Goal: Transaction & Acquisition: Purchase product/service

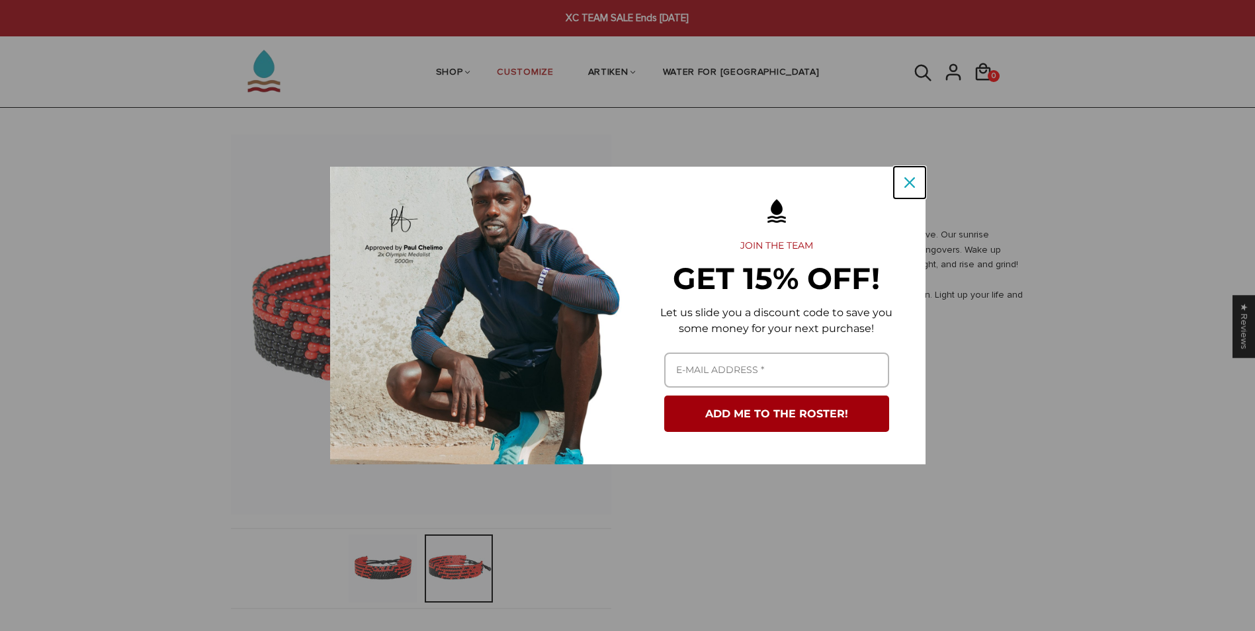
click at [907, 185] on icon "close icon" at bounding box center [910, 182] width 11 height 11
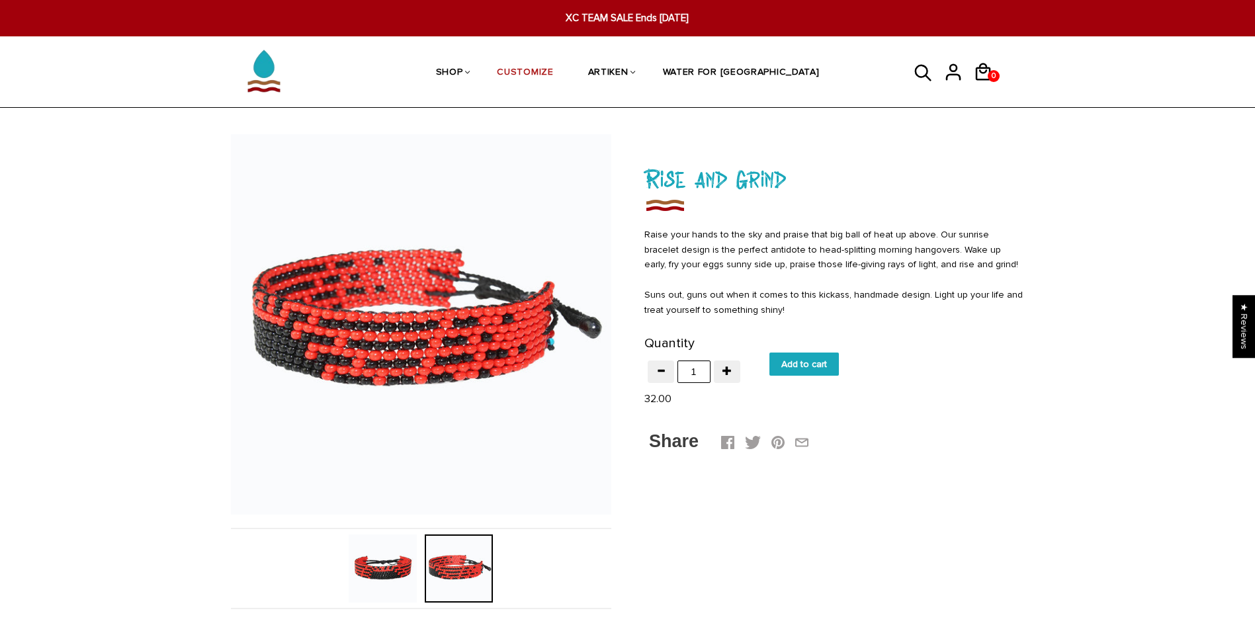
click at [390, 564] on img at bounding box center [383, 569] width 68 height 68
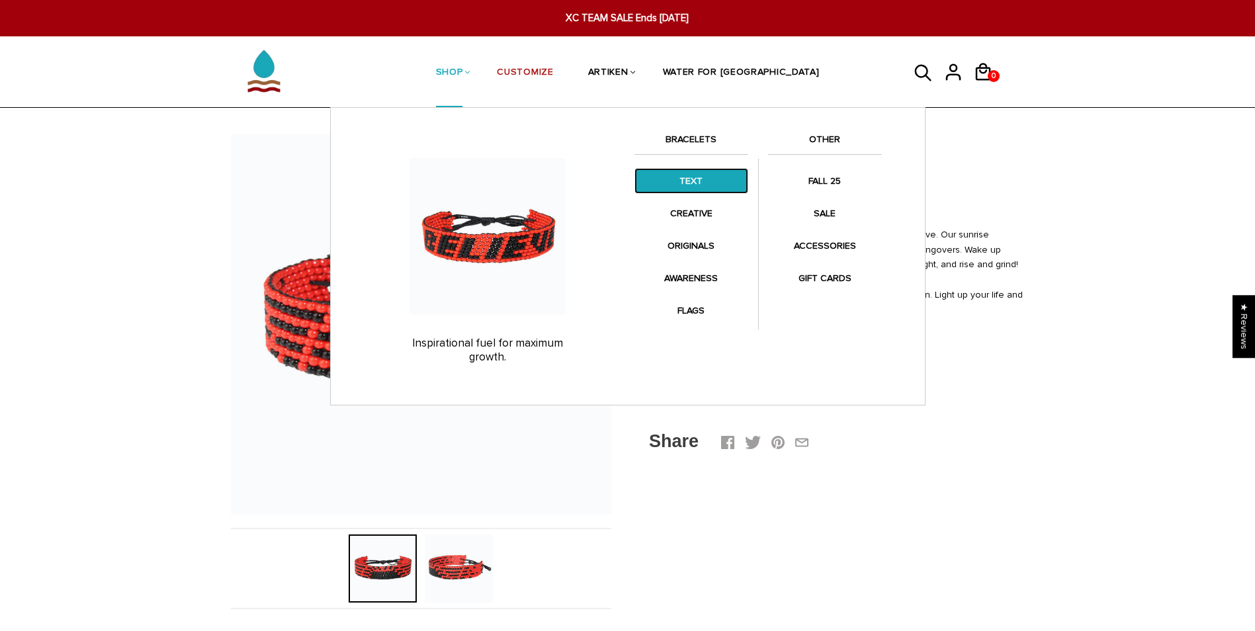
click at [692, 170] on link "TEXT" at bounding box center [692, 181] width 114 height 26
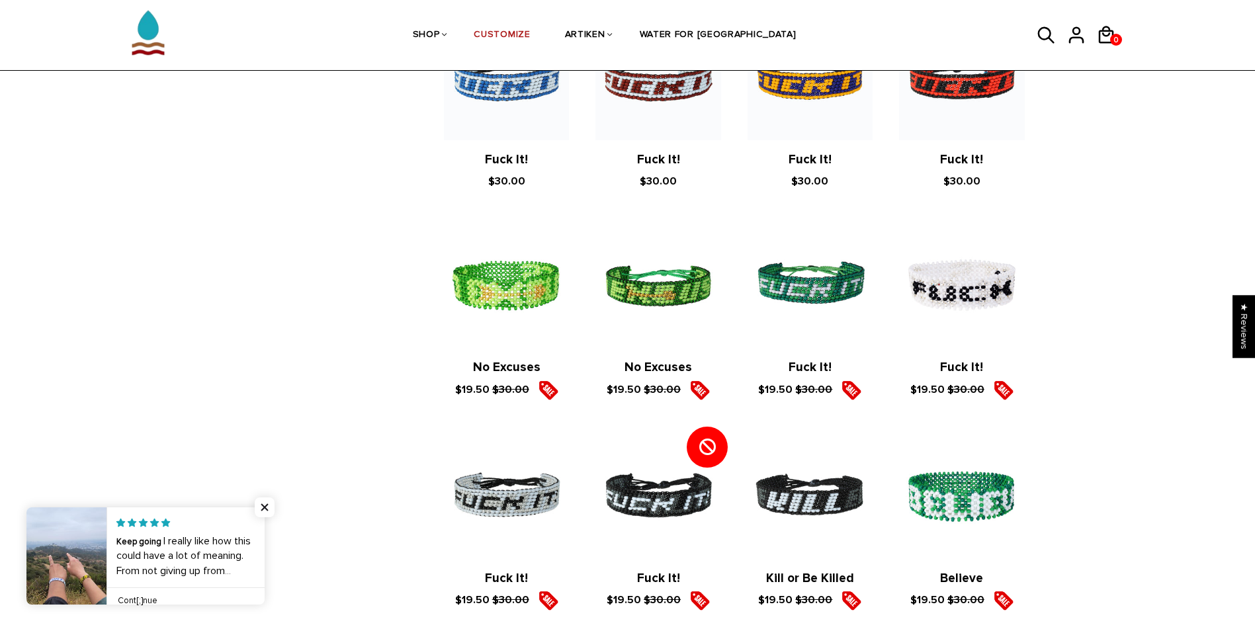
scroll to position [1391, 0]
click at [268, 504] on span "Close popup widget" at bounding box center [265, 508] width 20 height 20
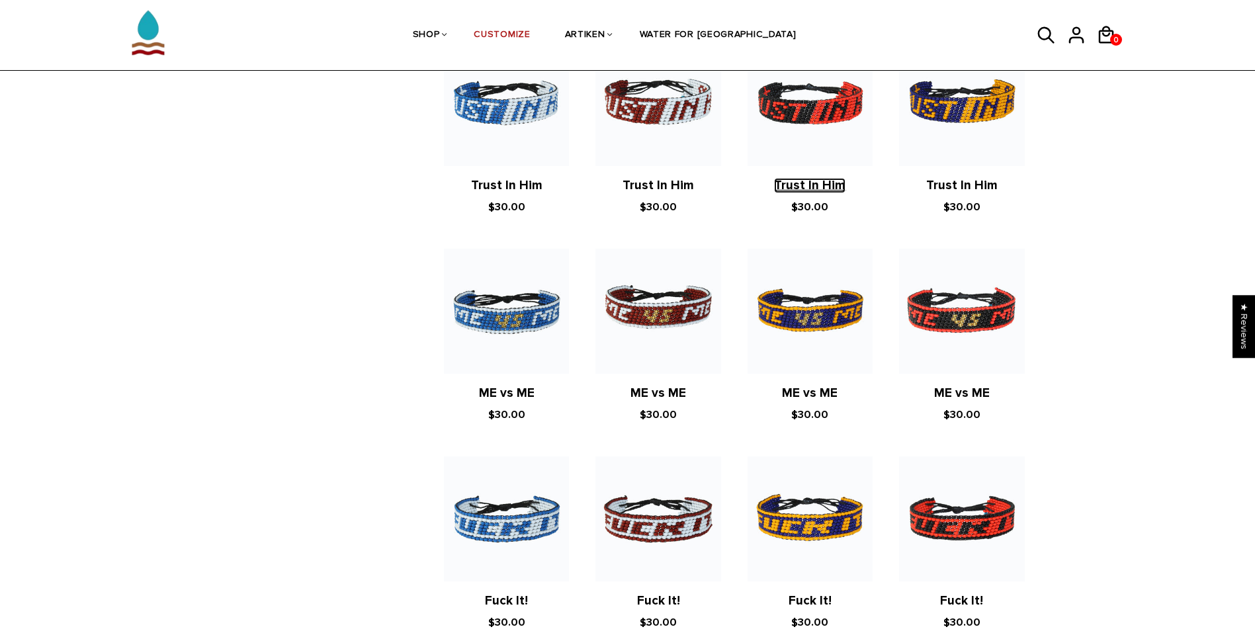
scroll to position [950, 0]
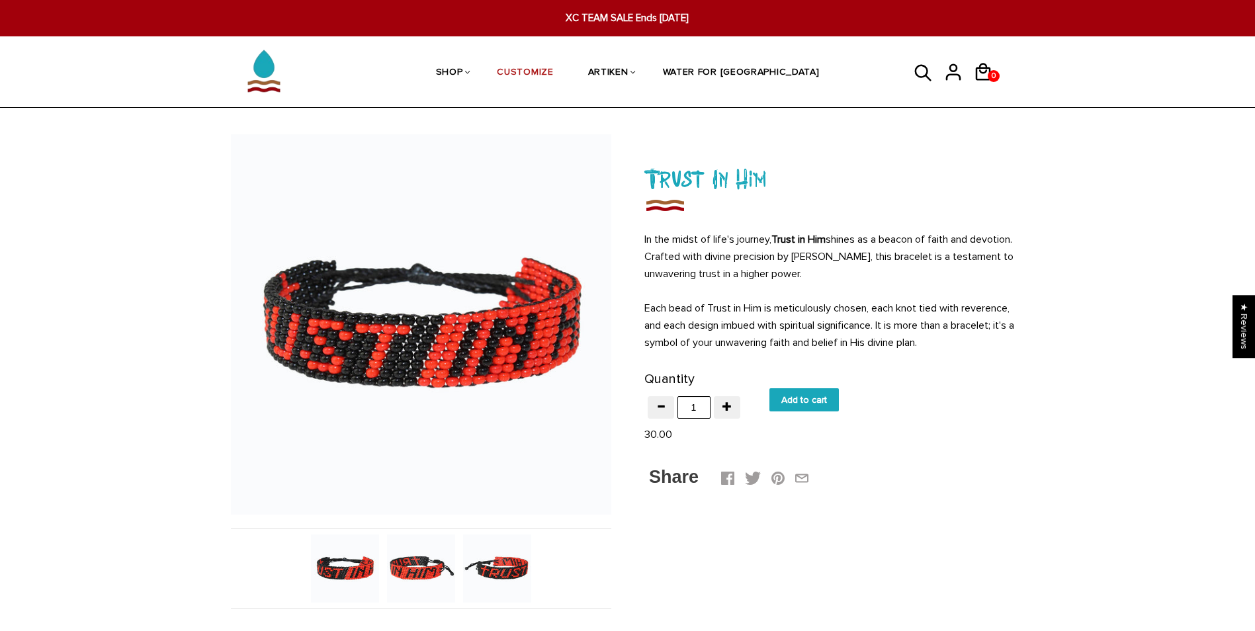
click at [523, 576] on img at bounding box center [497, 569] width 68 height 68
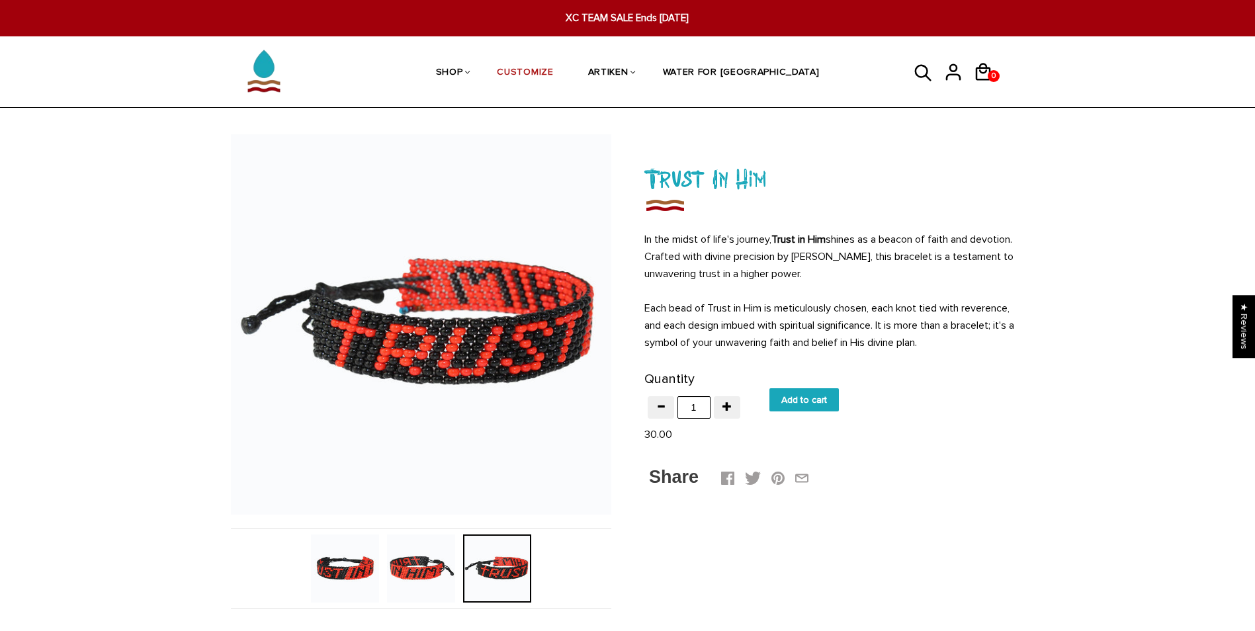
click at [390, 566] on img at bounding box center [421, 569] width 68 height 68
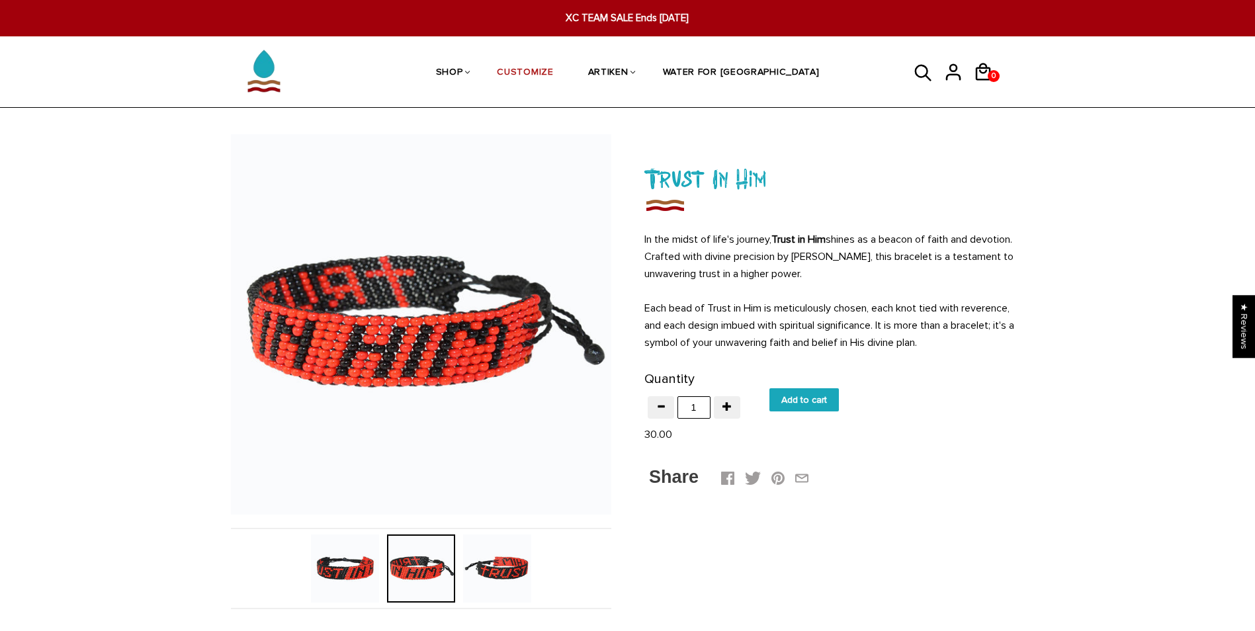
click at [322, 570] on img at bounding box center [345, 569] width 68 height 68
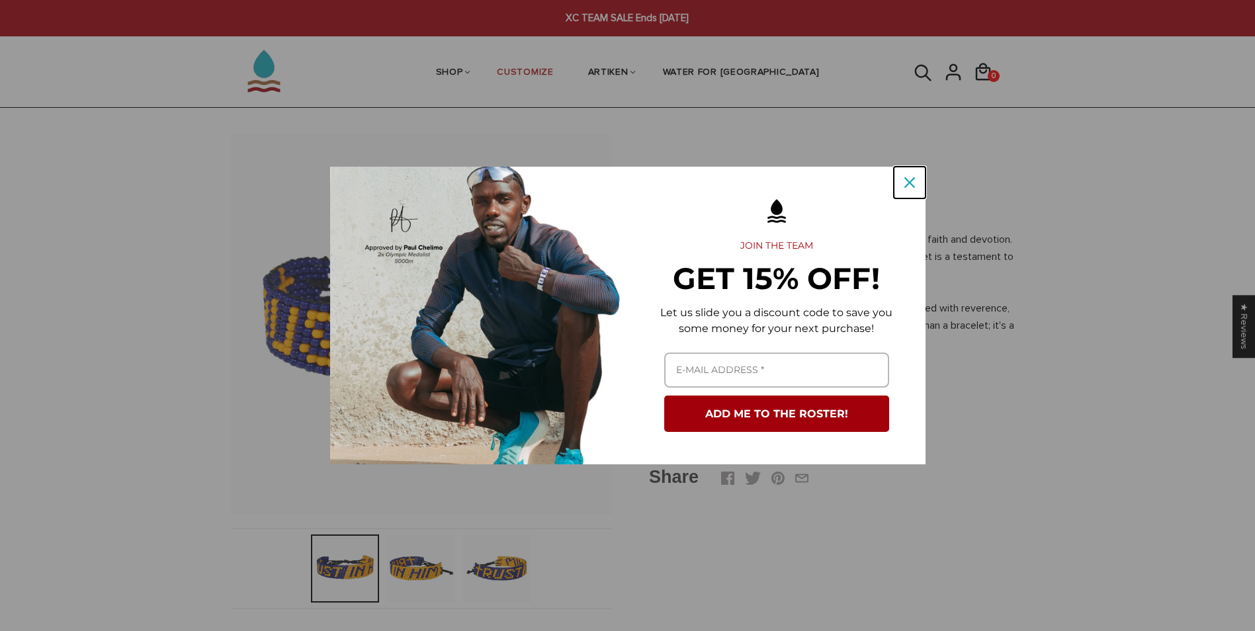
click at [914, 189] on div "Close" at bounding box center [909, 182] width 21 height 21
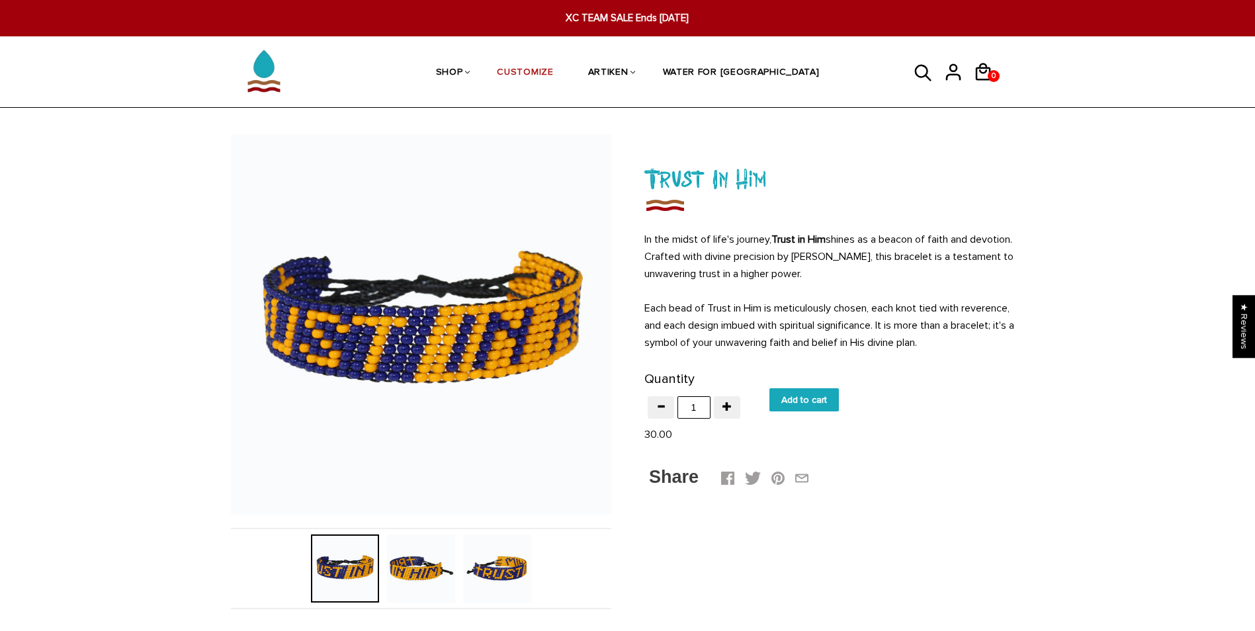
click at [408, 568] on img at bounding box center [421, 569] width 68 height 68
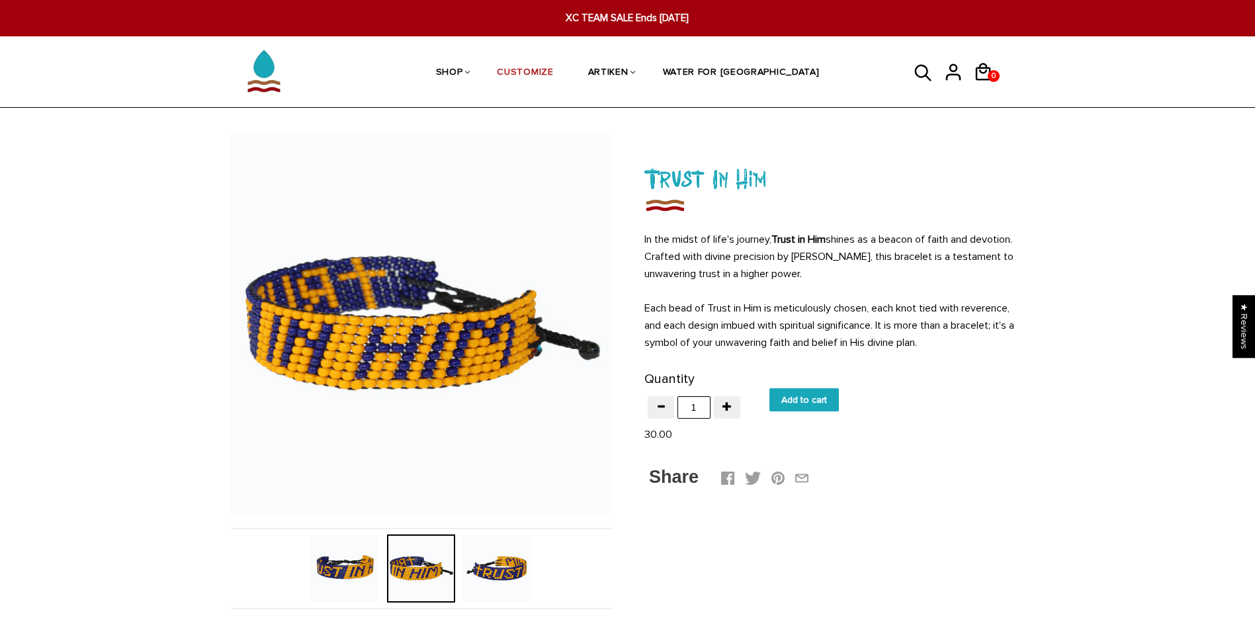
click at [519, 568] on img at bounding box center [497, 569] width 68 height 68
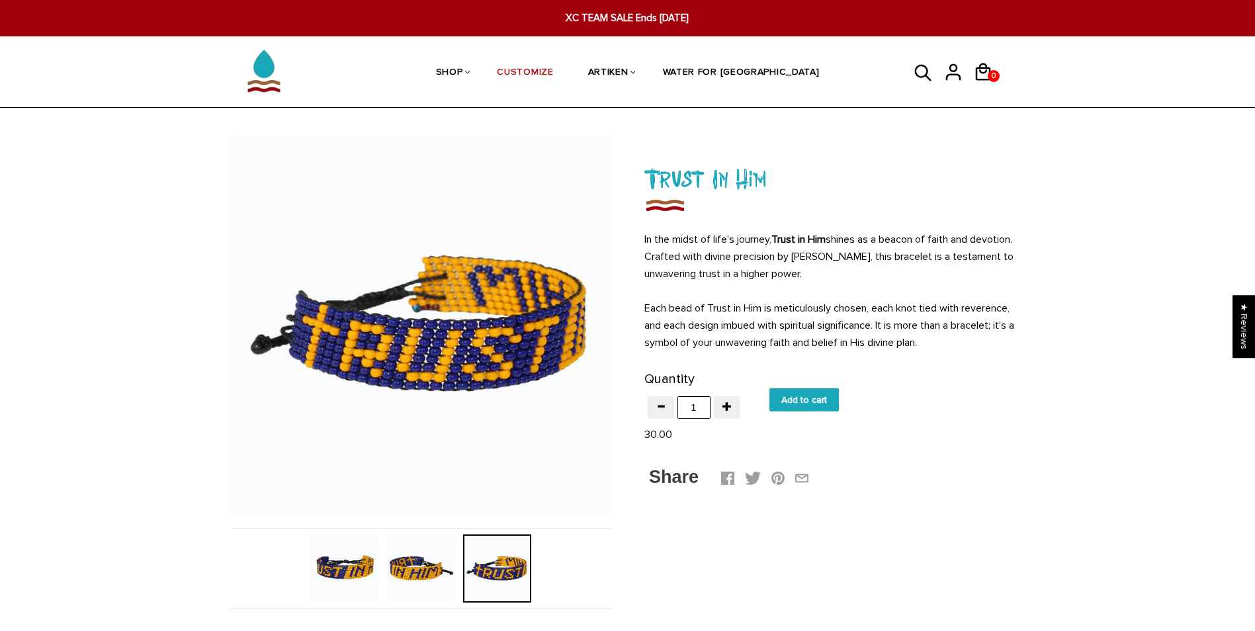
click at [414, 572] on img at bounding box center [421, 569] width 68 height 68
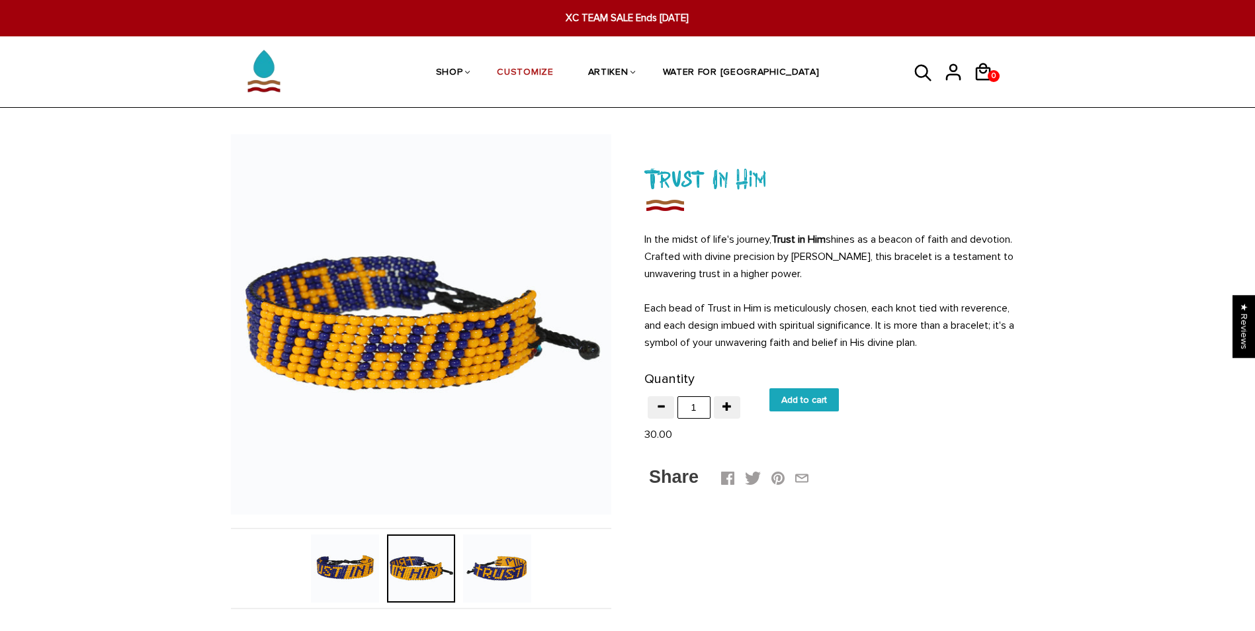
click at [343, 565] on img at bounding box center [345, 569] width 68 height 68
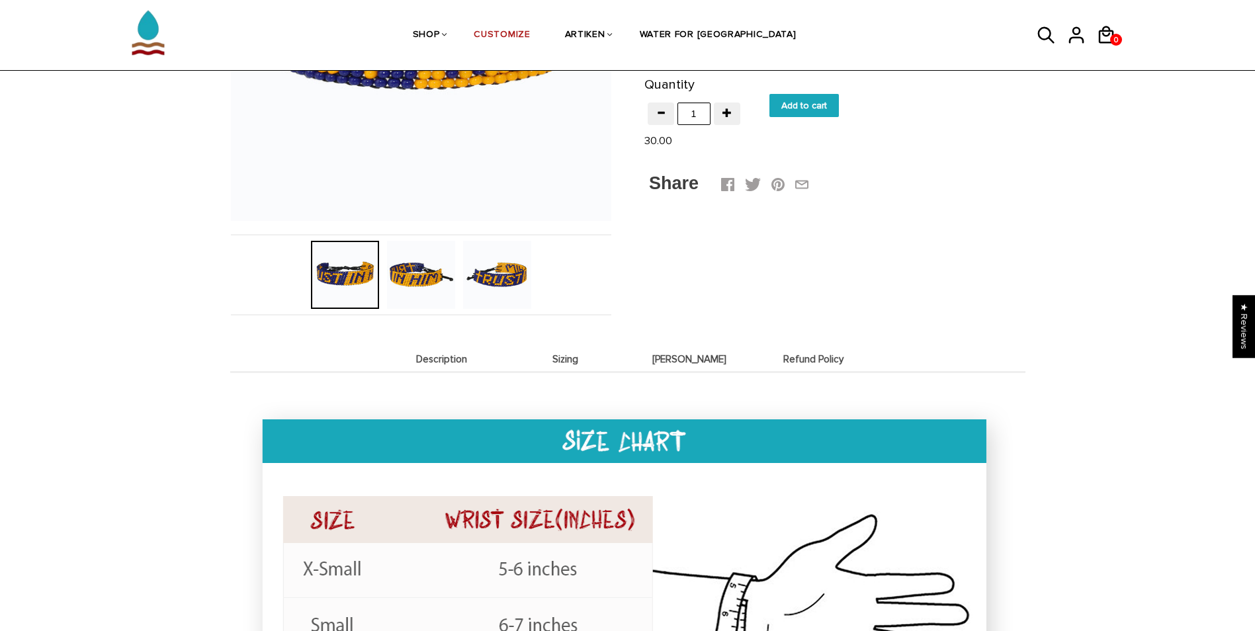
scroll to position [293, 0]
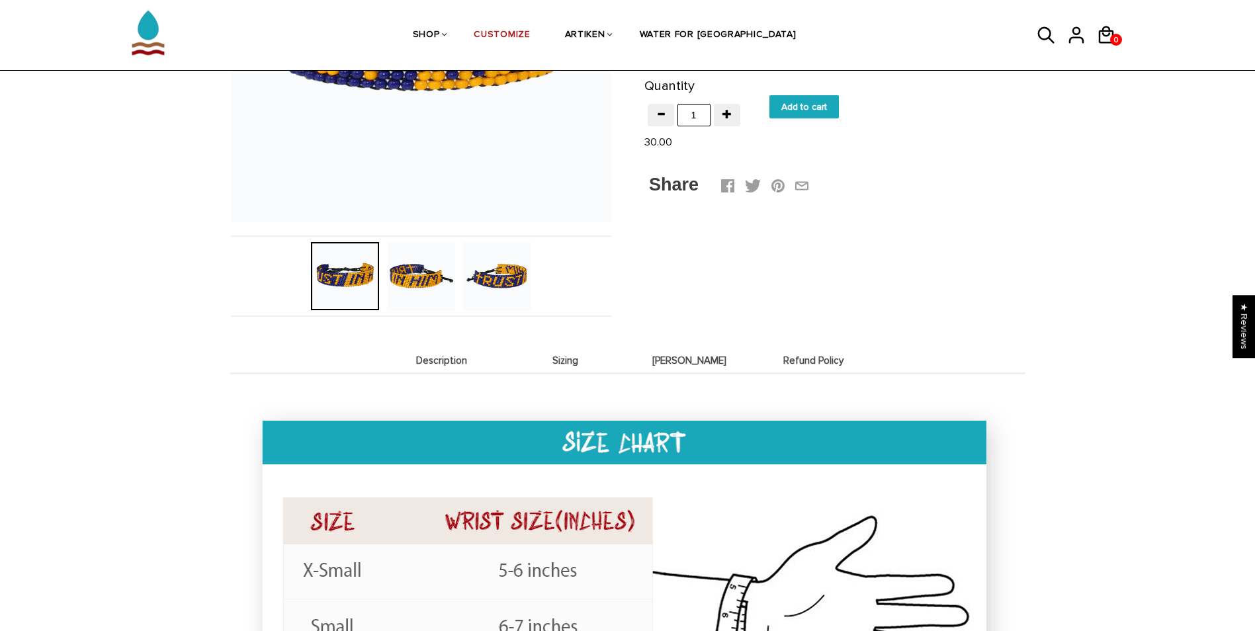
click at [696, 373] on li "[PERSON_NAME]" at bounding box center [690, 360] width 124 height 26
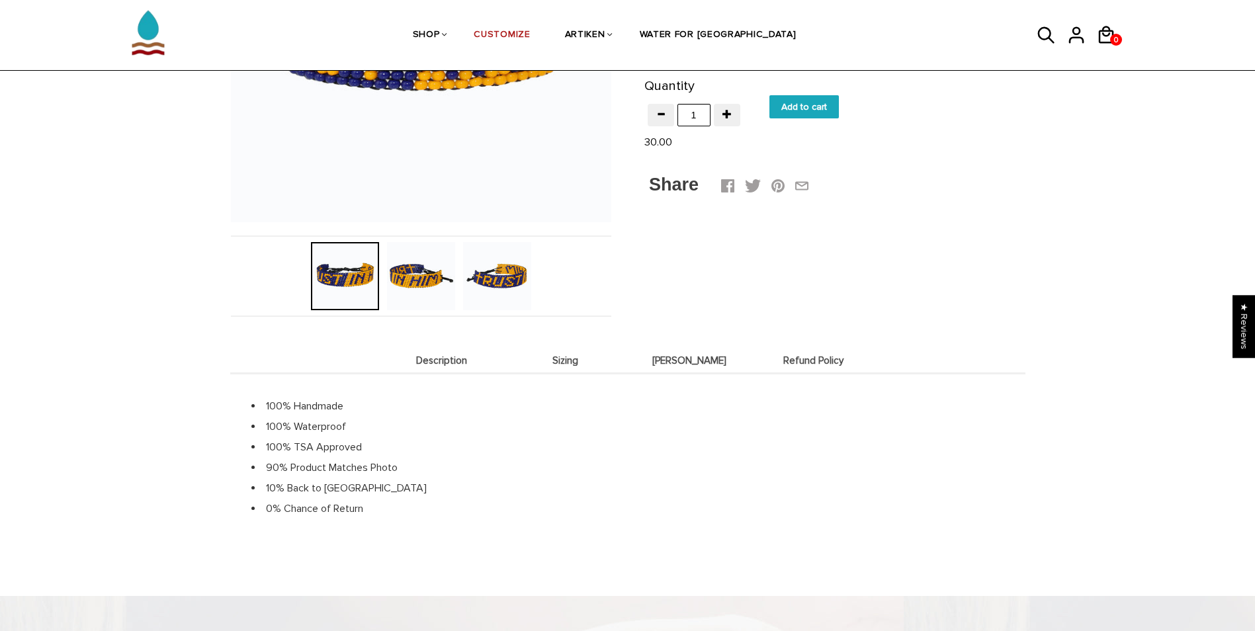
click at [596, 367] on li "Sizing" at bounding box center [566, 360] width 124 height 26
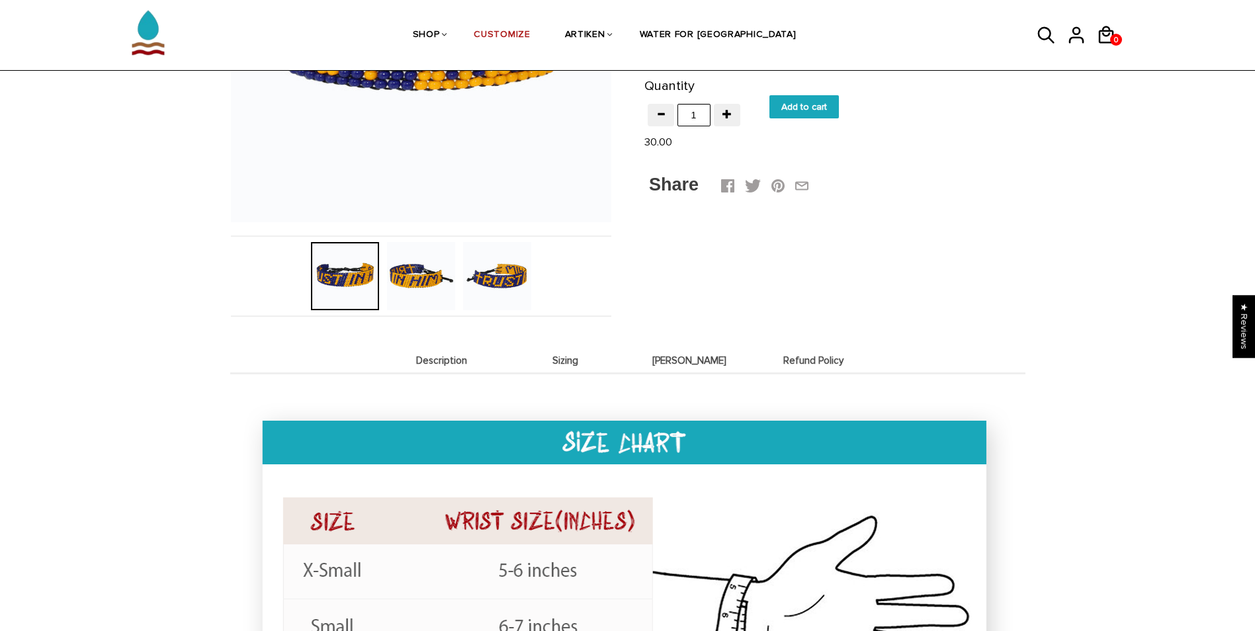
click at [453, 367] on li "Description" at bounding box center [442, 360] width 124 height 26
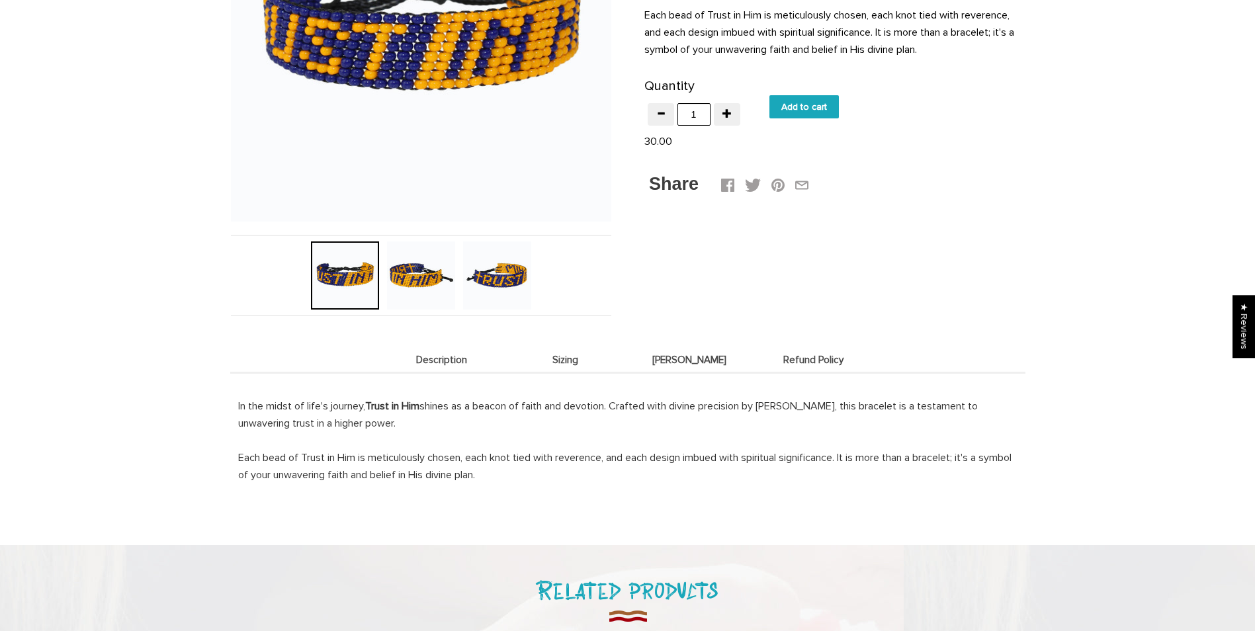
scroll to position [0, 0]
